Goal: Information Seeking & Learning: Compare options

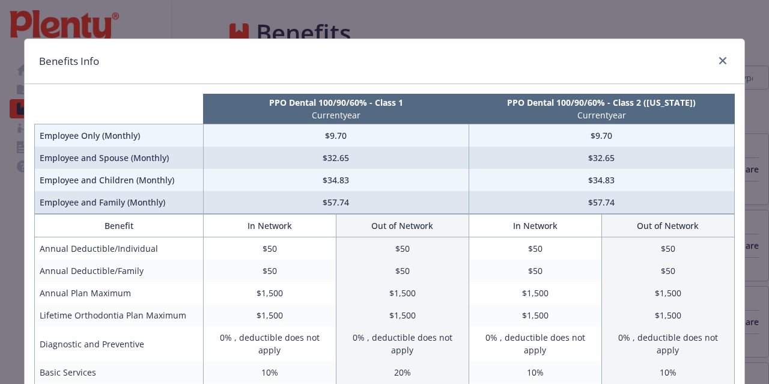
scroll to position [136, 0]
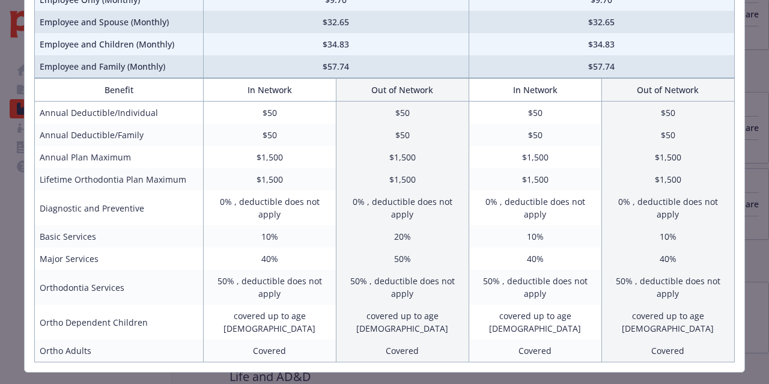
click at [721, 364] on div "Benefits Info PPO Dental 100/90/60% - Class 1 Current year PPO Dental 100/90/60…" at bounding box center [384, 192] width 769 height 384
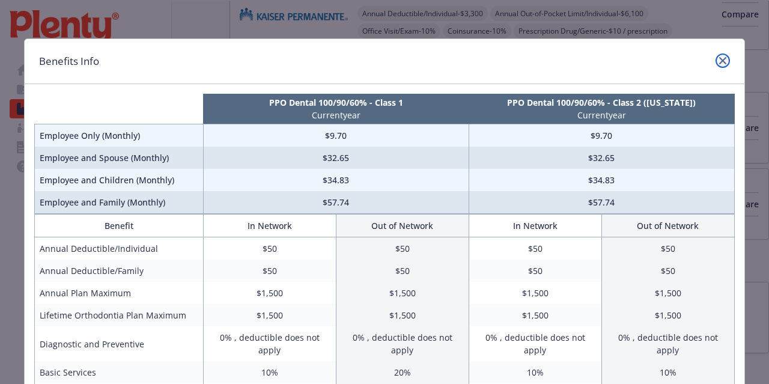
click at [720, 60] on icon "close" at bounding box center [723, 60] width 7 height 7
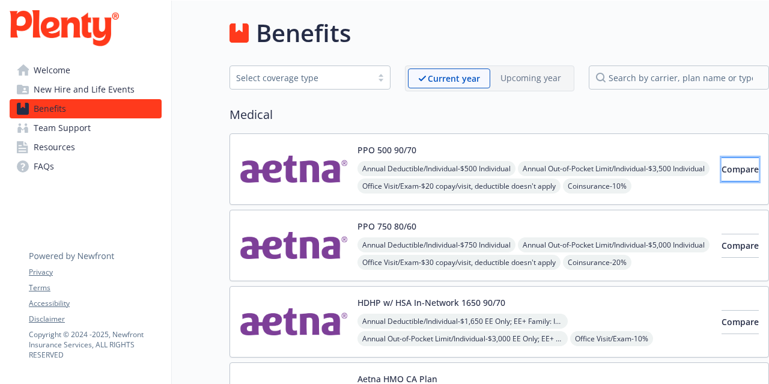
click at [722, 179] on button "Compare" at bounding box center [740, 169] width 37 height 24
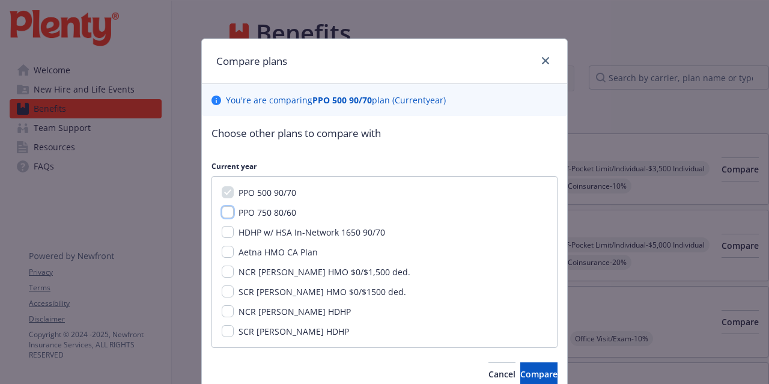
click at [224, 211] on input "PPO 750 80/60" at bounding box center [228, 212] width 12 height 12
checkbox input "true"
click at [521, 370] on span "Compare" at bounding box center [539, 373] width 37 height 11
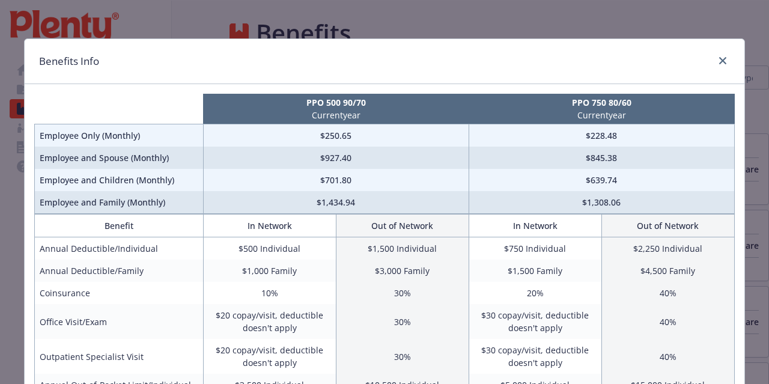
click at [436, 17] on div "Benefits Info PPO 500 90/70 Current year PPO 750 80/60 Current year Employee On…" at bounding box center [384, 192] width 769 height 384
click at [723, 66] on link "close" at bounding box center [723, 60] width 14 height 14
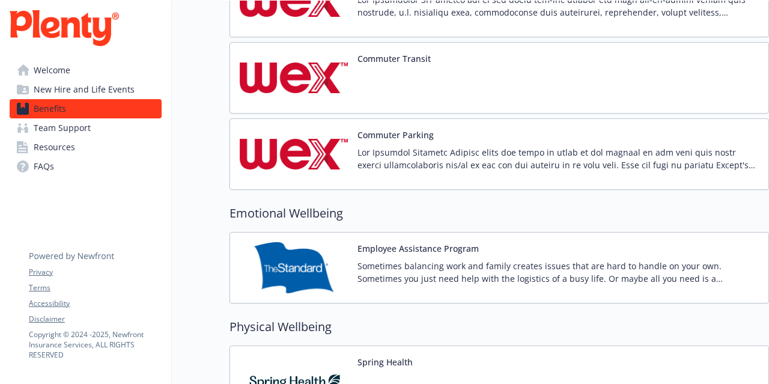
scroll to position [1728, 0]
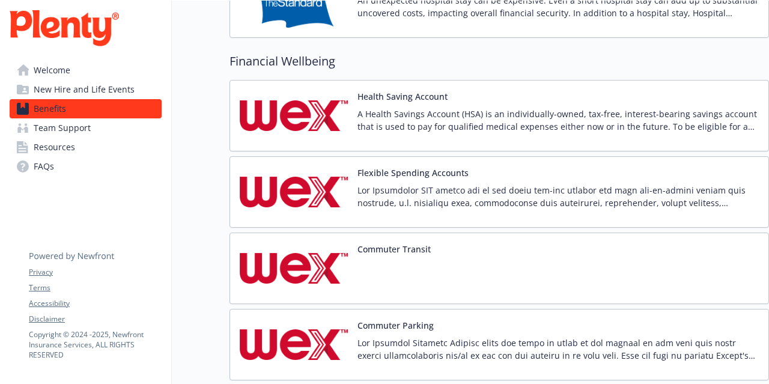
click at [418, 194] on p at bounding box center [559, 196] width 402 height 25
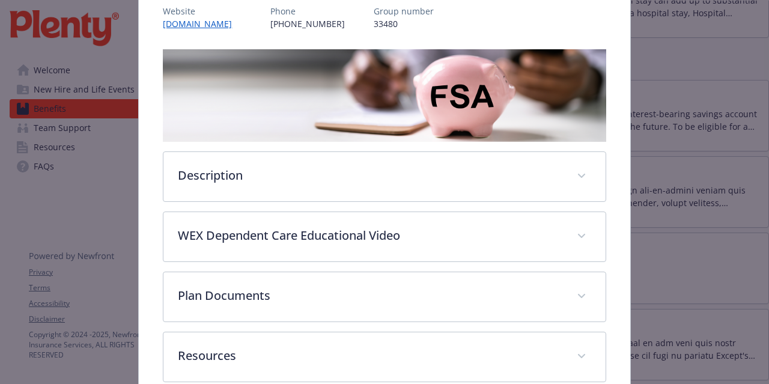
scroll to position [226, 0]
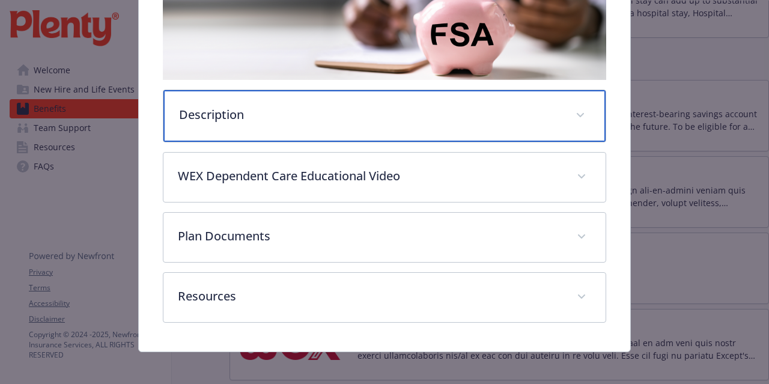
click at [450, 111] on p "Description" at bounding box center [370, 115] width 382 height 18
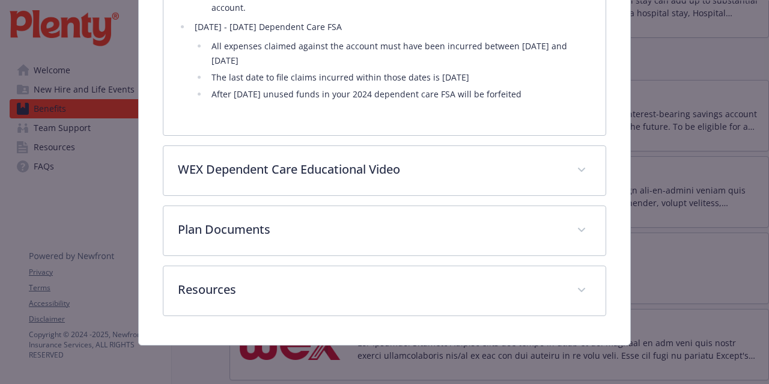
scroll to position [625, 0]
click at [474, 93] on li "After [DATE] unused funds in your 2024 dependent care FSA will be forfeited" at bounding box center [399, 94] width 383 height 14
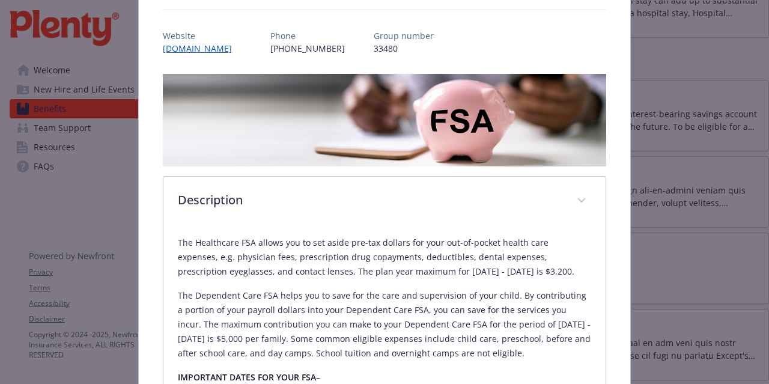
scroll to position [99, 0]
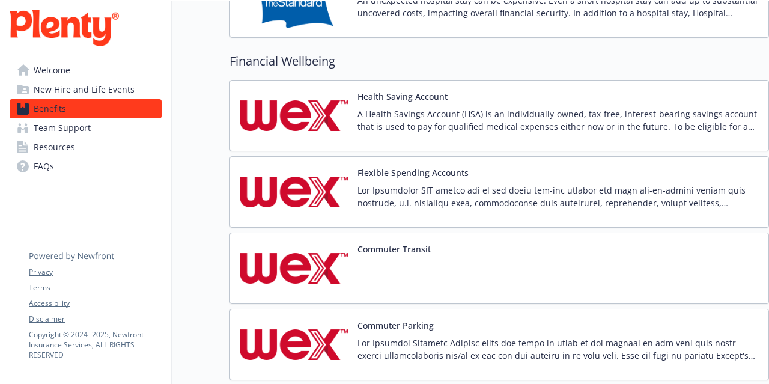
click at [438, 123] on p "A Health Savings Account (HSA) is an individually-owned, tax-free, interest-bea…" at bounding box center [559, 120] width 402 height 25
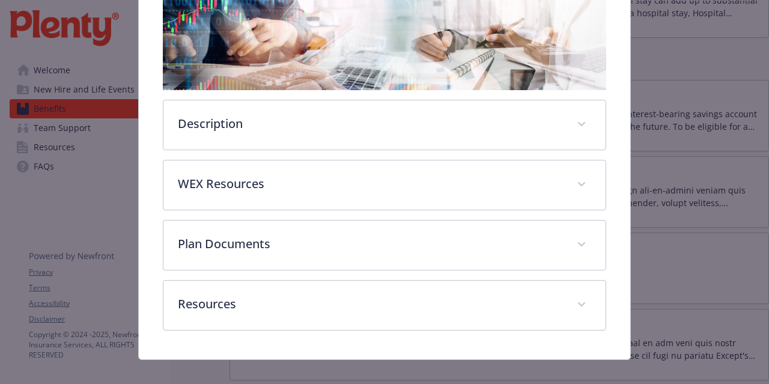
scroll to position [217, 0]
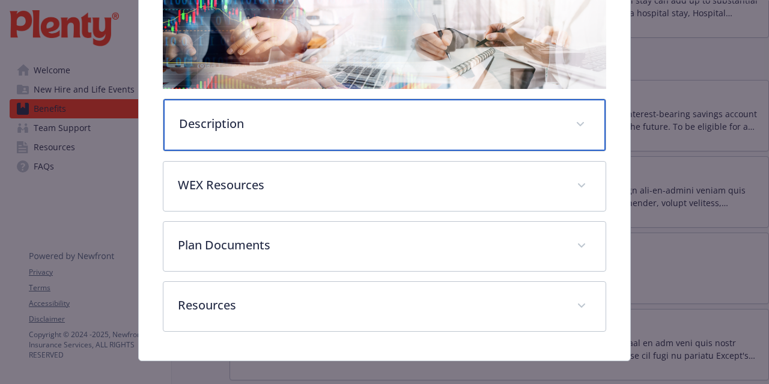
click at [438, 123] on p "Description" at bounding box center [370, 124] width 382 height 18
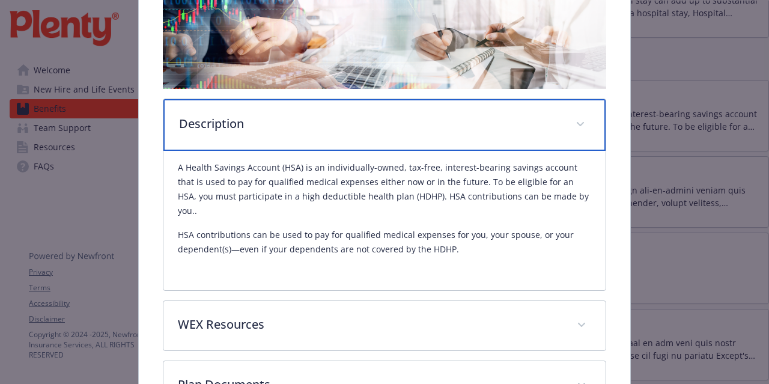
scroll to position [353, 0]
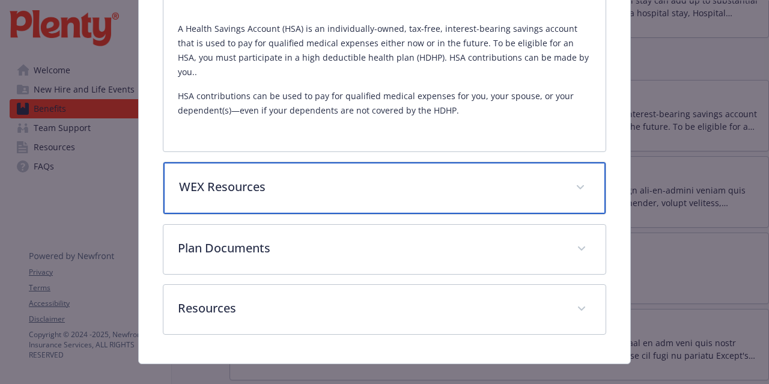
click at [448, 179] on div "WEX Resources" at bounding box center [385, 188] width 442 height 52
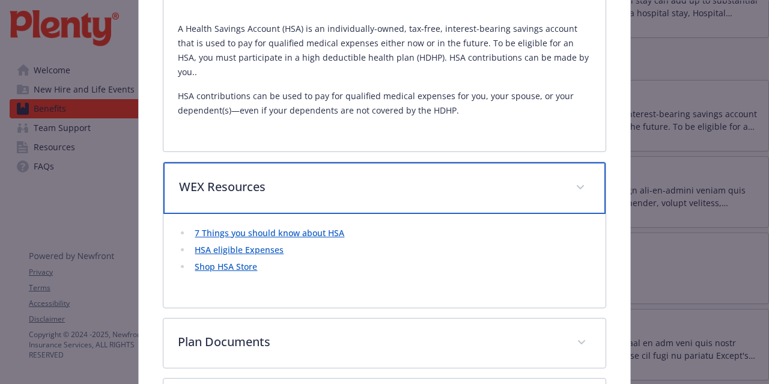
scroll to position [414, 0]
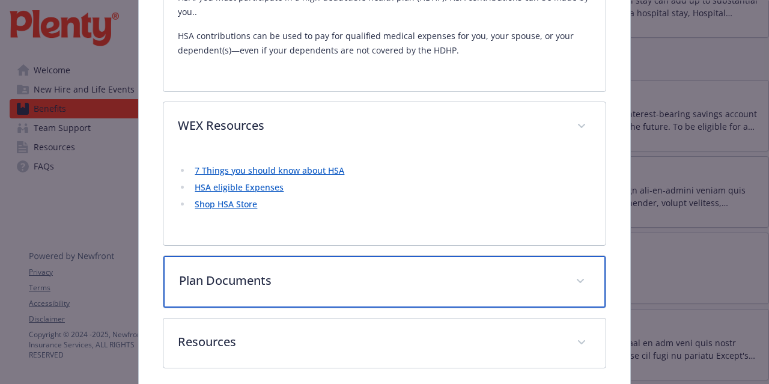
click at [453, 272] on p "Plan Documents" at bounding box center [370, 281] width 382 height 18
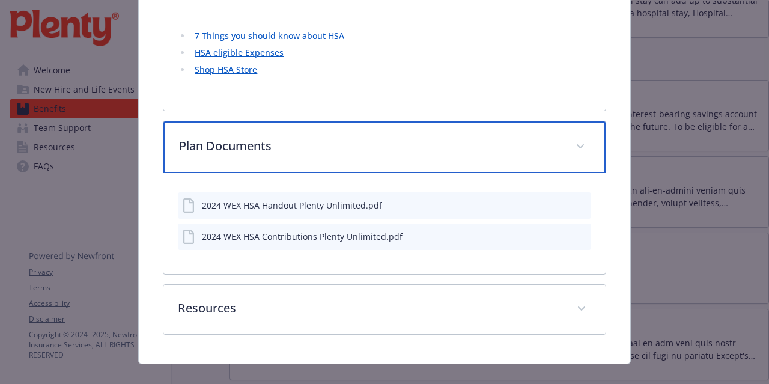
scroll to position [548, 0]
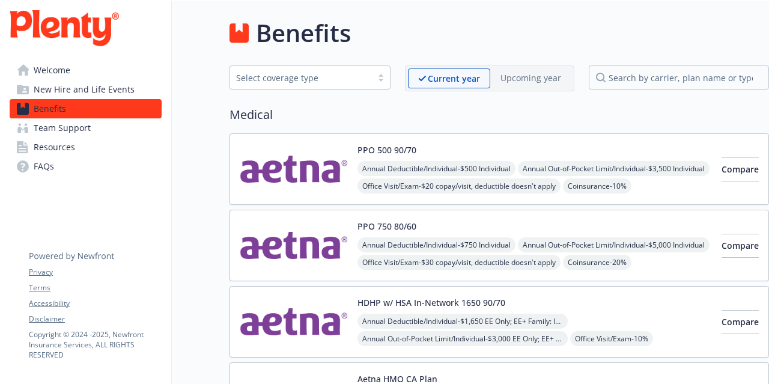
drag, startPoint x: 593, startPoint y: 142, endPoint x: 315, endPoint y: 163, distance: 278.5
click at [315, 163] on img at bounding box center [294, 169] width 108 height 51
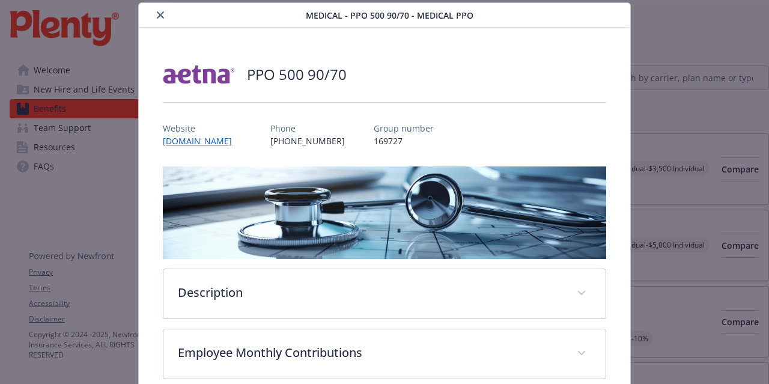
scroll to position [275, 0]
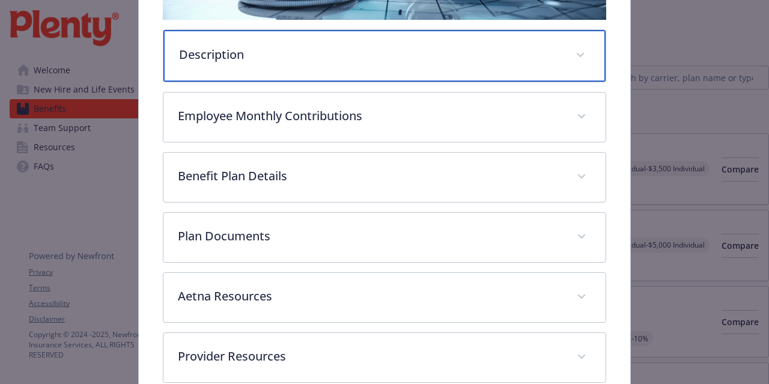
click at [364, 56] on p "Description" at bounding box center [370, 55] width 382 height 18
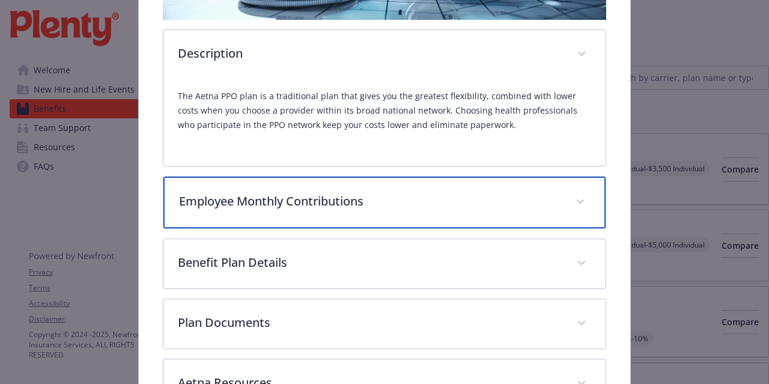
click at [387, 192] on p "Employee Monthly Contributions" at bounding box center [370, 201] width 382 height 18
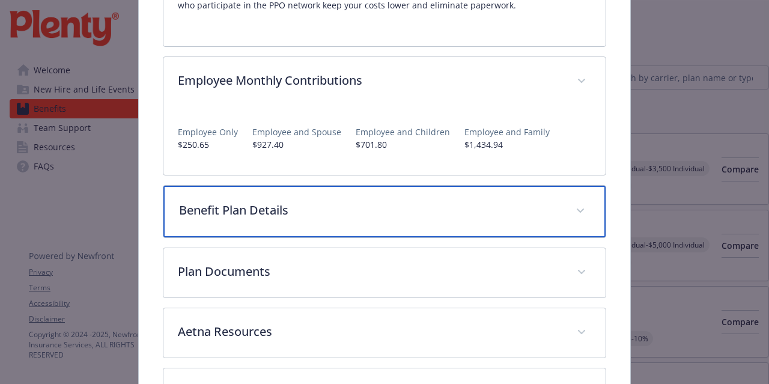
click at [387, 192] on div "Benefit Plan Details" at bounding box center [385, 212] width 442 height 52
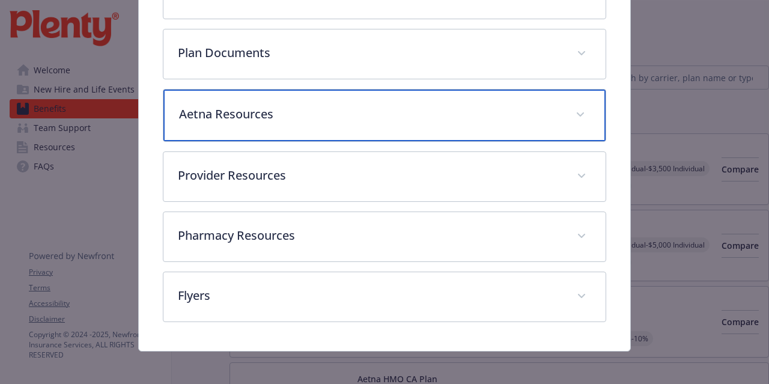
click at [388, 99] on div "Aetna Resources" at bounding box center [385, 116] width 442 height 52
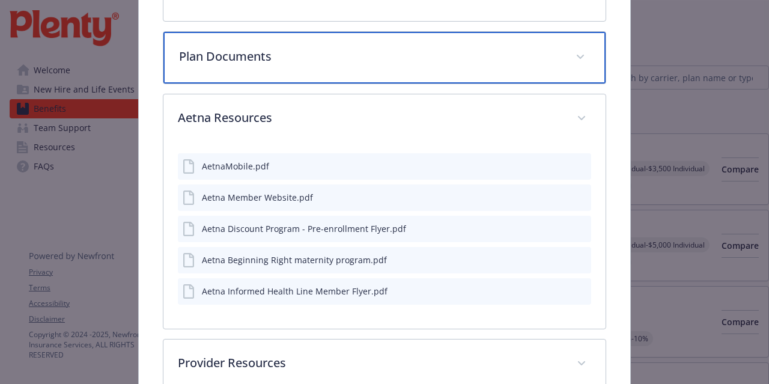
click at [390, 63] on div "Plan Documents" at bounding box center [385, 58] width 442 height 52
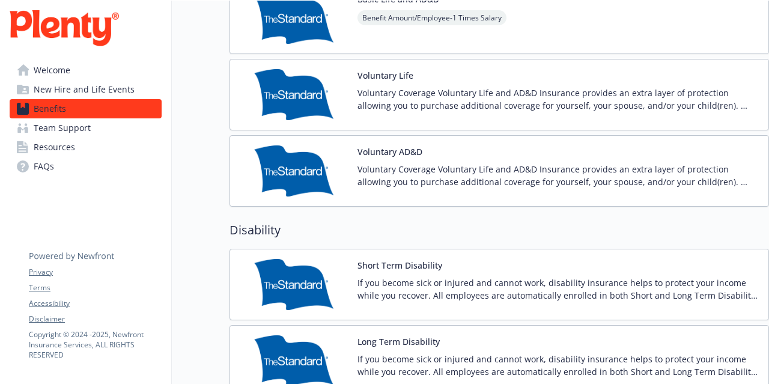
scroll to position [991, 0]
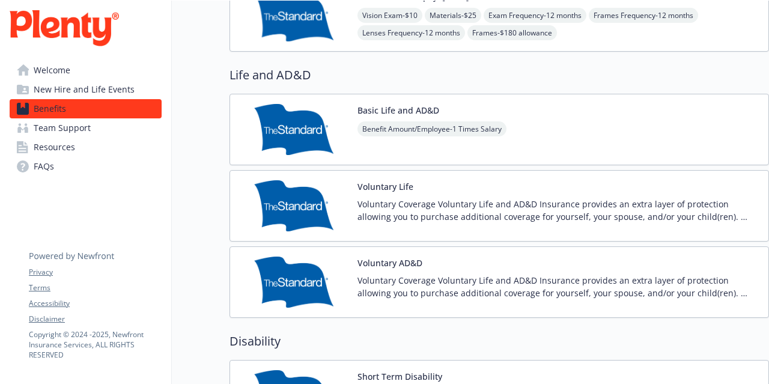
click at [410, 121] on span "Benefit Amount/Employee - 1 Times Salary" at bounding box center [432, 128] width 149 height 15
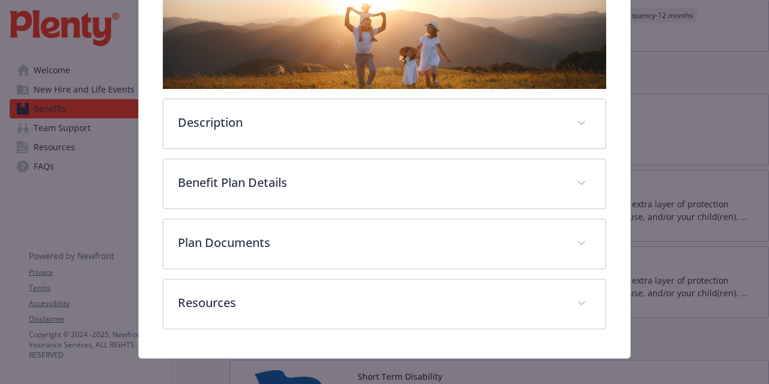
scroll to position [207, 0]
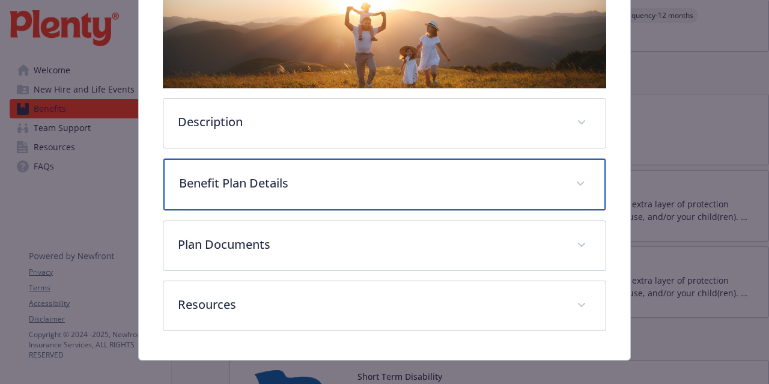
click at [428, 184] on p "Benefit Plan Details" at bounding box center [370, 183] width 382 height 18
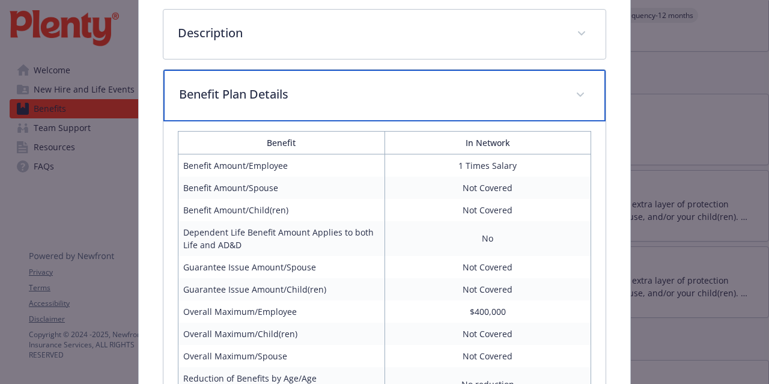
scroll to position [417, 0]
